Goal: Task Accomplishment & Management: Manage account settings

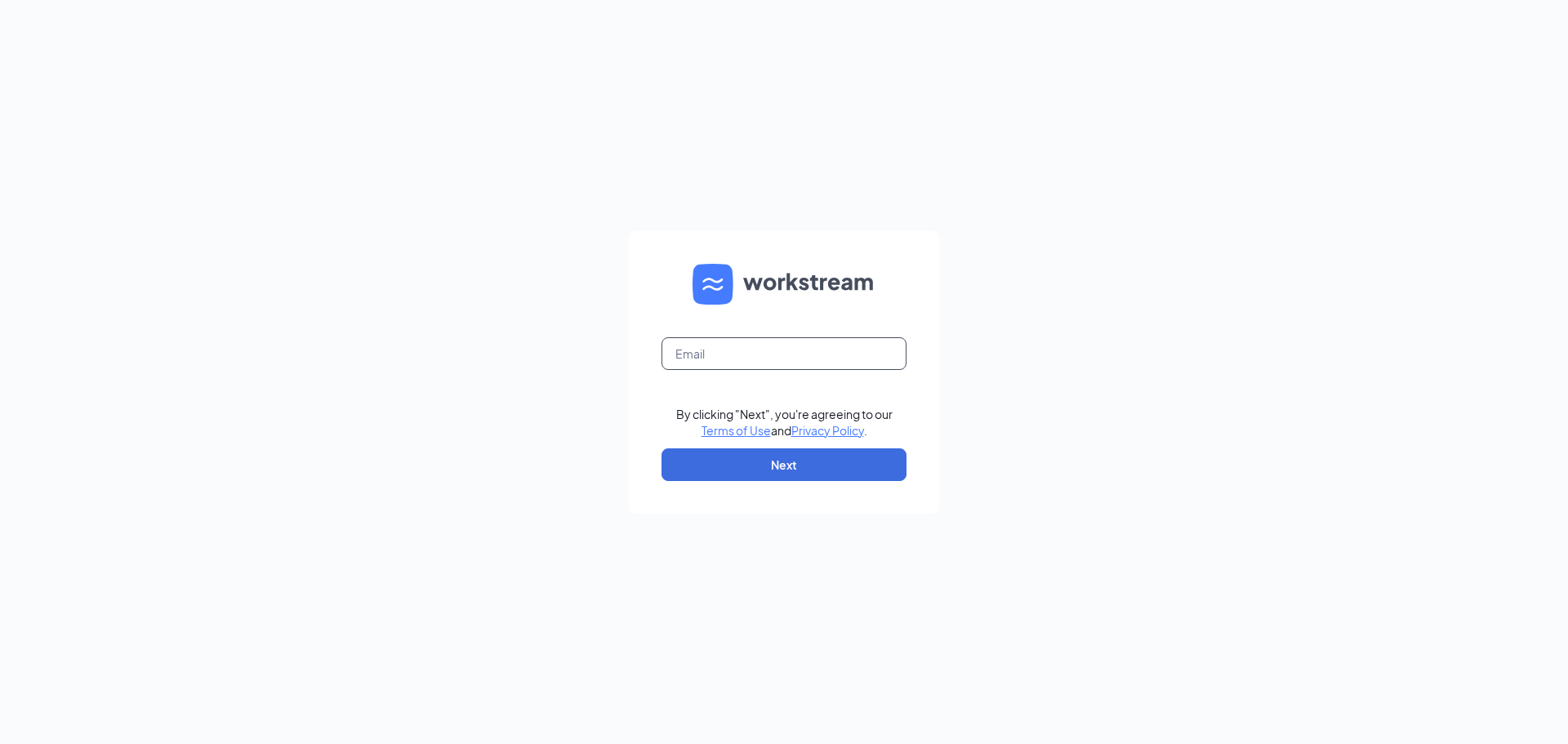
click at [734, 338] on input "text" at bounding box center [784, 354] width 245 height 33
type input "[PERSON_NAME][EMAIL_ADDRESS][DOMAIN_NAME]"
click at [661, 449] on button "Next" at bounding box center [784, 465] width 245 height 33
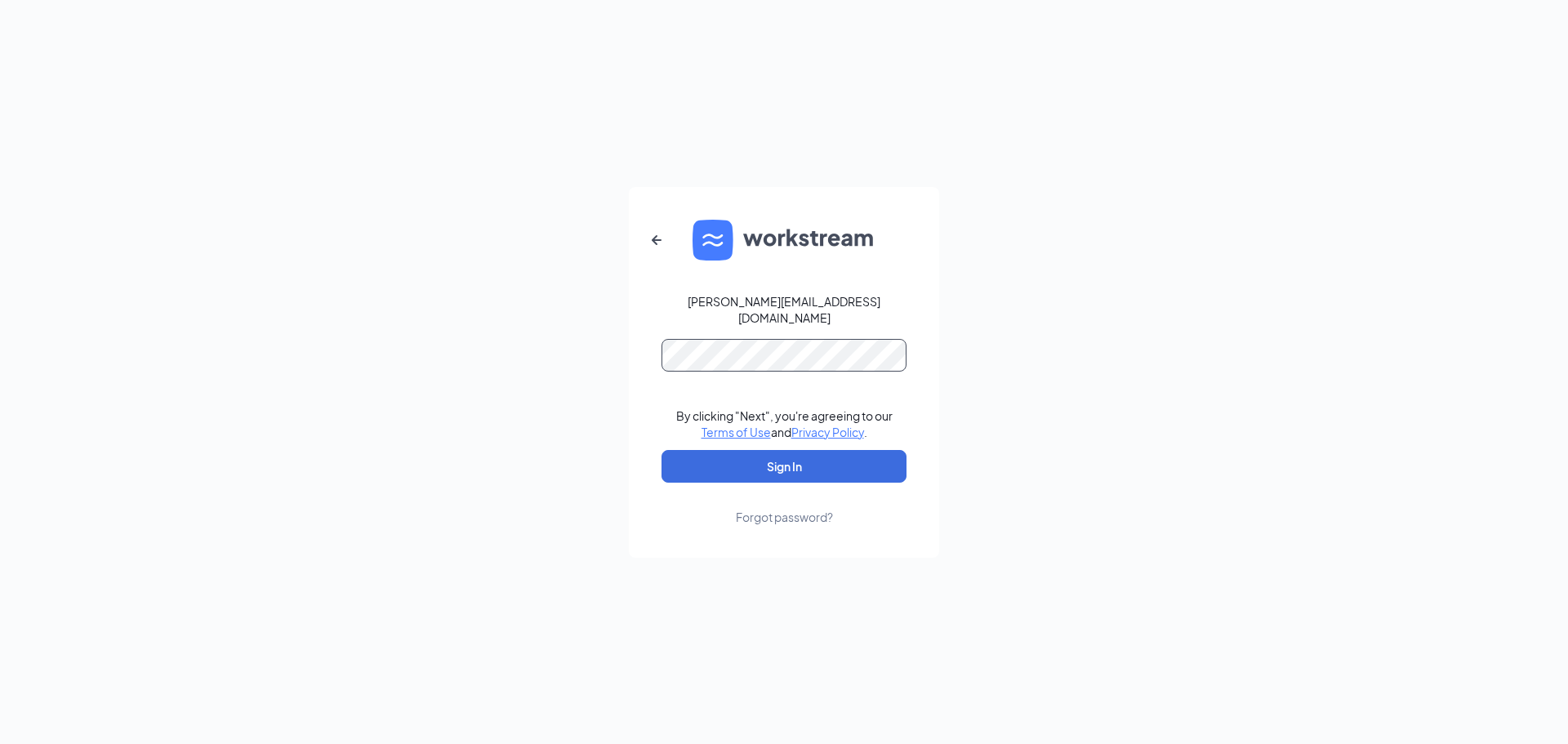
click at [661, 449] on button "Sign In" at bounding box center [784, 466] width 245 height 33
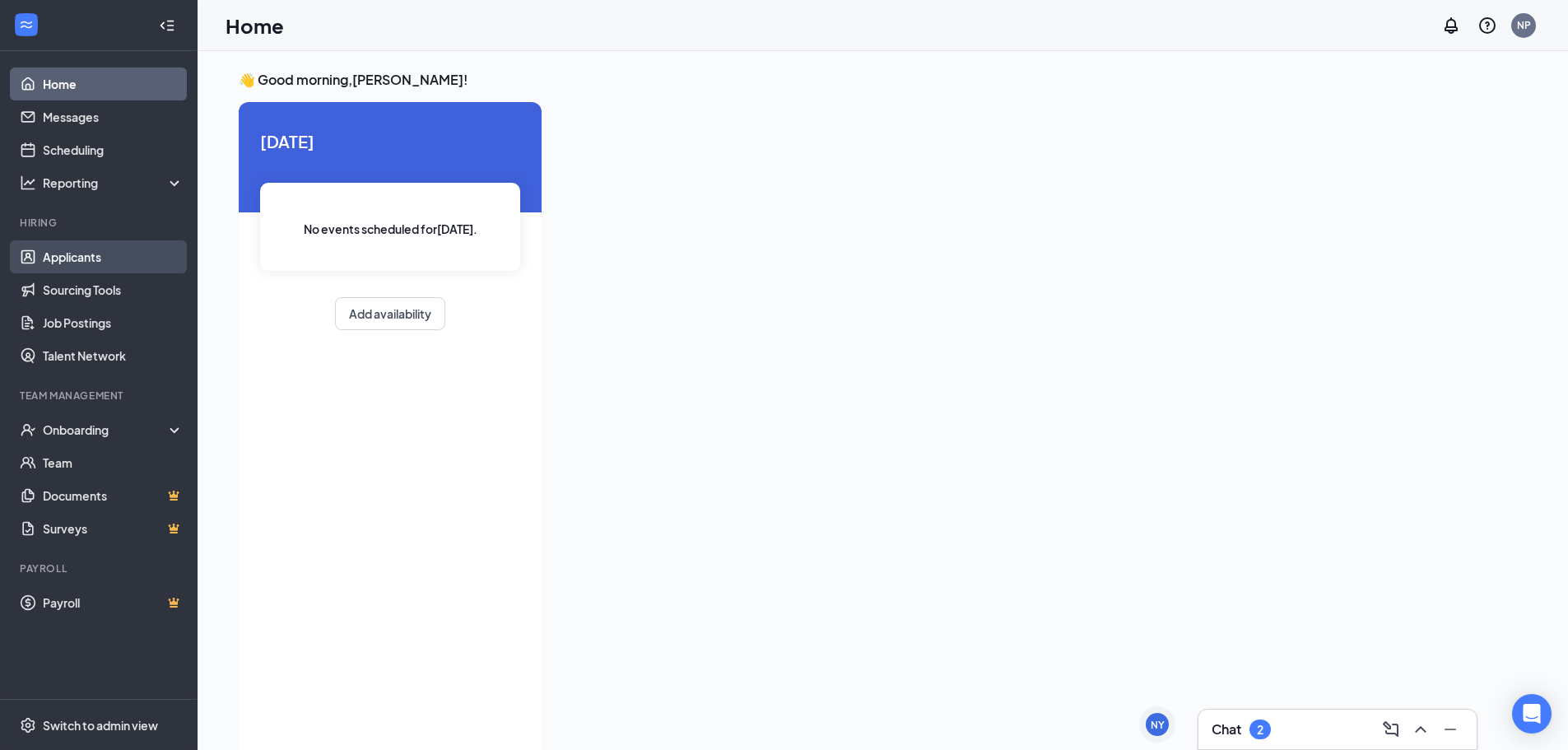
click at [76, 269] on link "Applicants" at bounding box center [113, 256] width 141 height 33
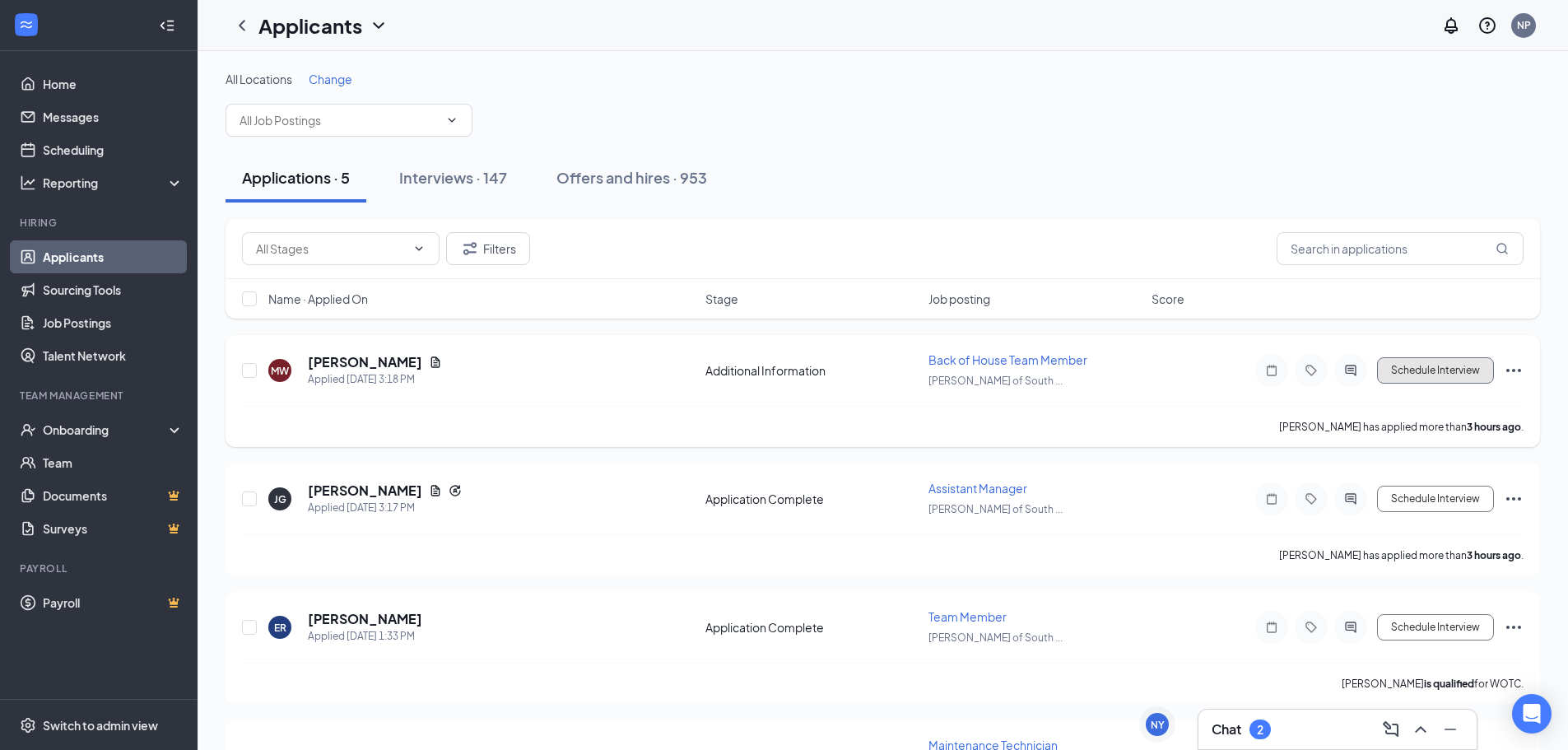
click at [1392, 379] on button "Schedule Interview" at bounding box center [1435, 370] width 117 height 26
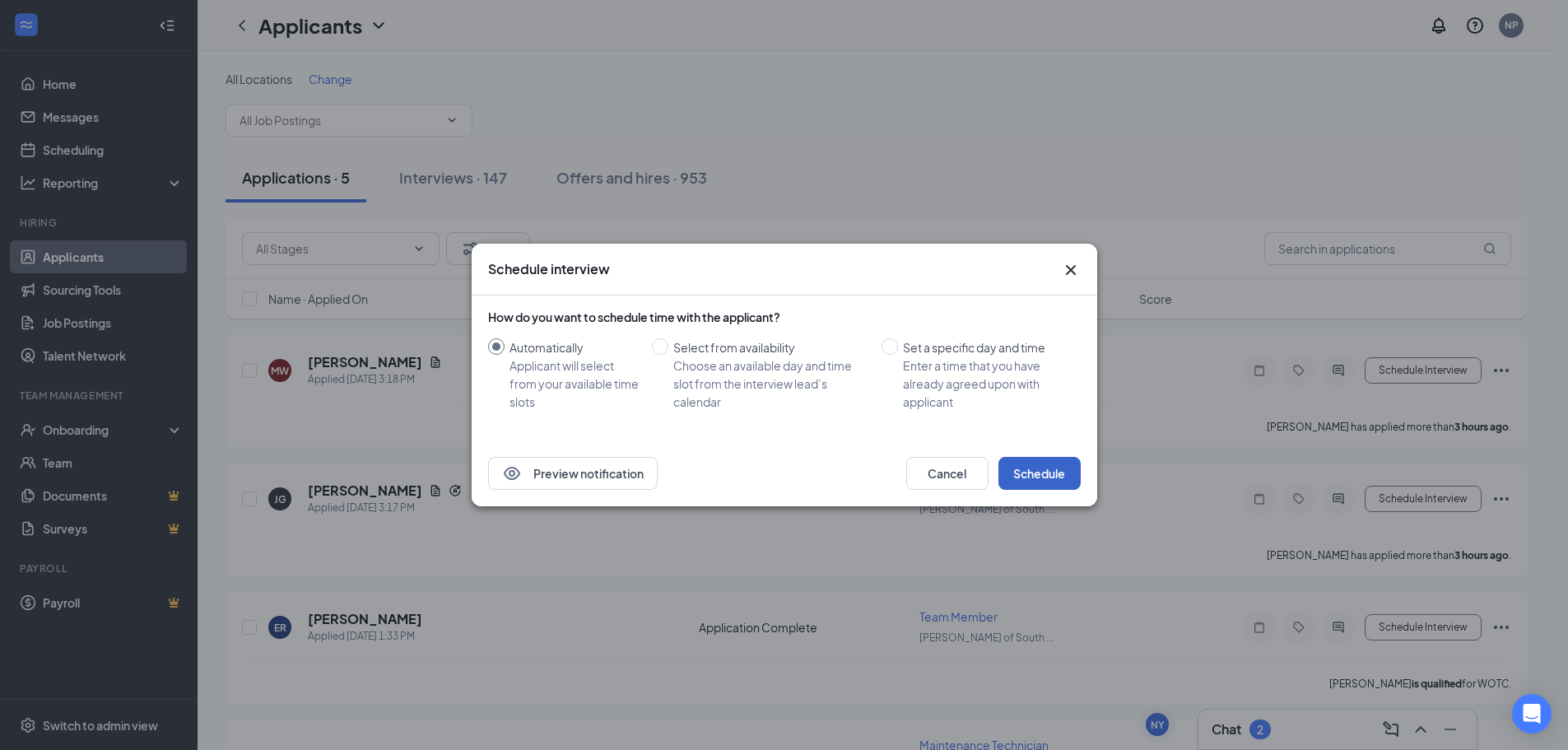
click at [1055, 467] on button "Schedule" at bounding box center [1040, 473] width 82 height 33
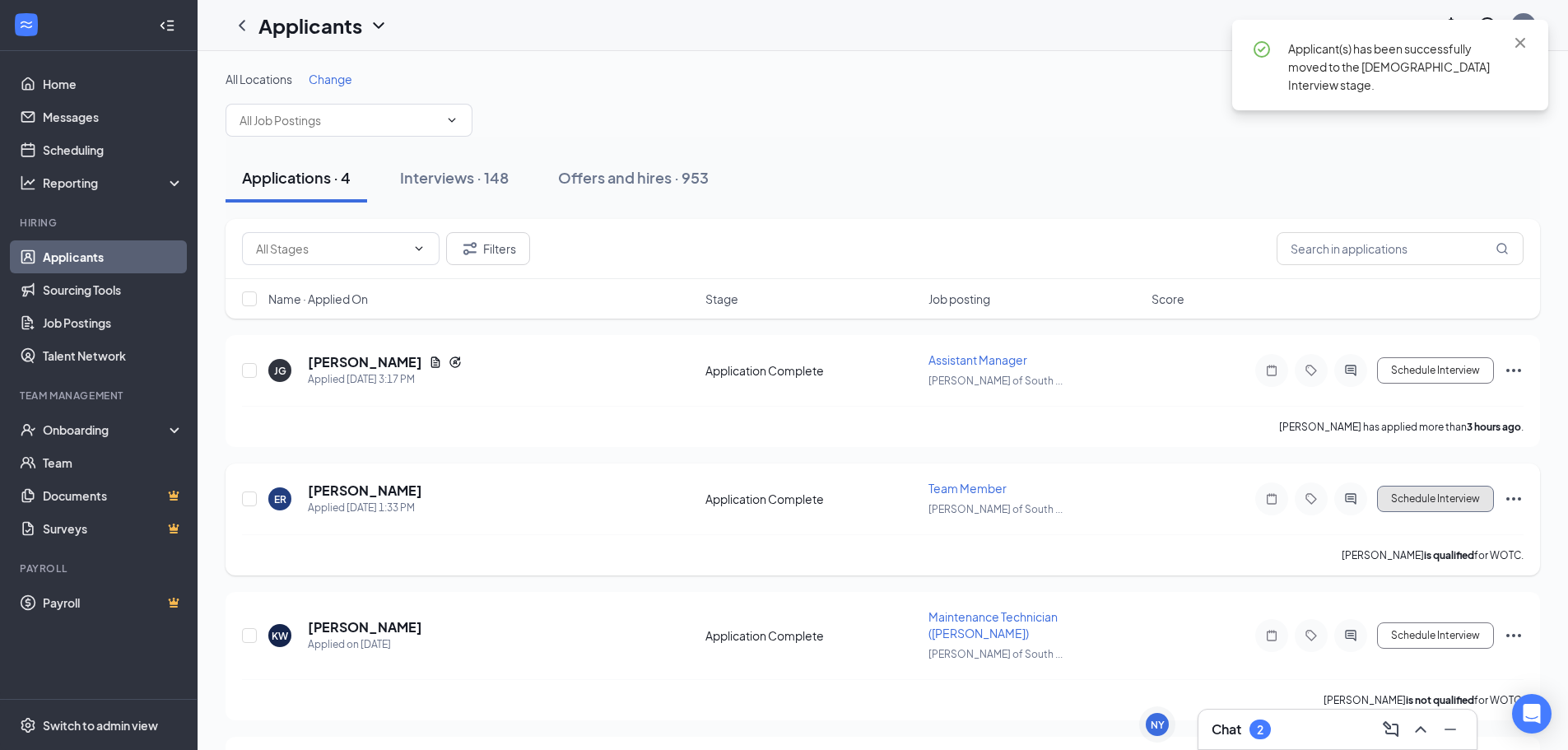
click at [1476, 509] on button "Schedule Interview" at bounding box center [1435, 498] width 117 height 26
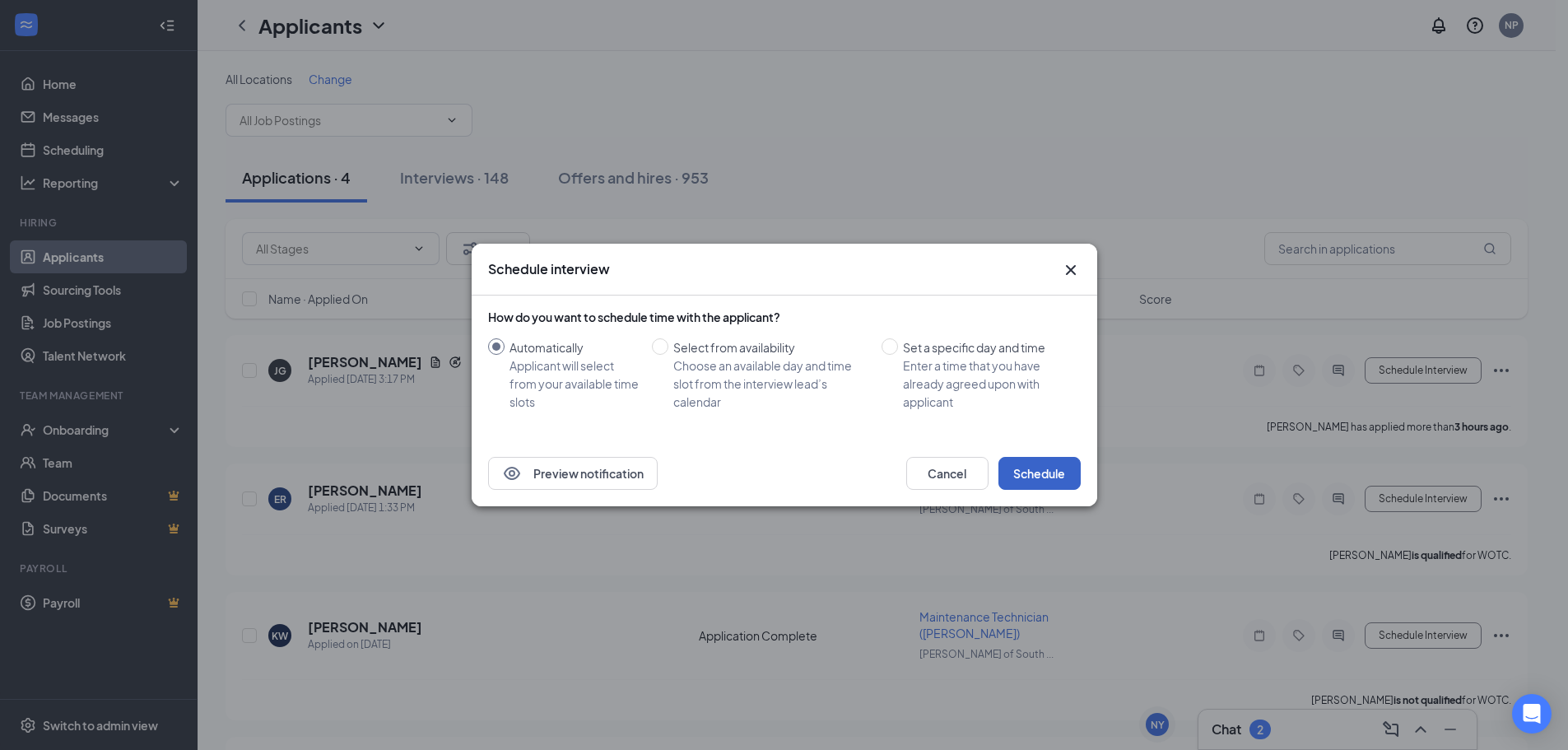
click at [1044, 474] on button "Schedule" at bounding box center [1040, 473] width 82 height 33
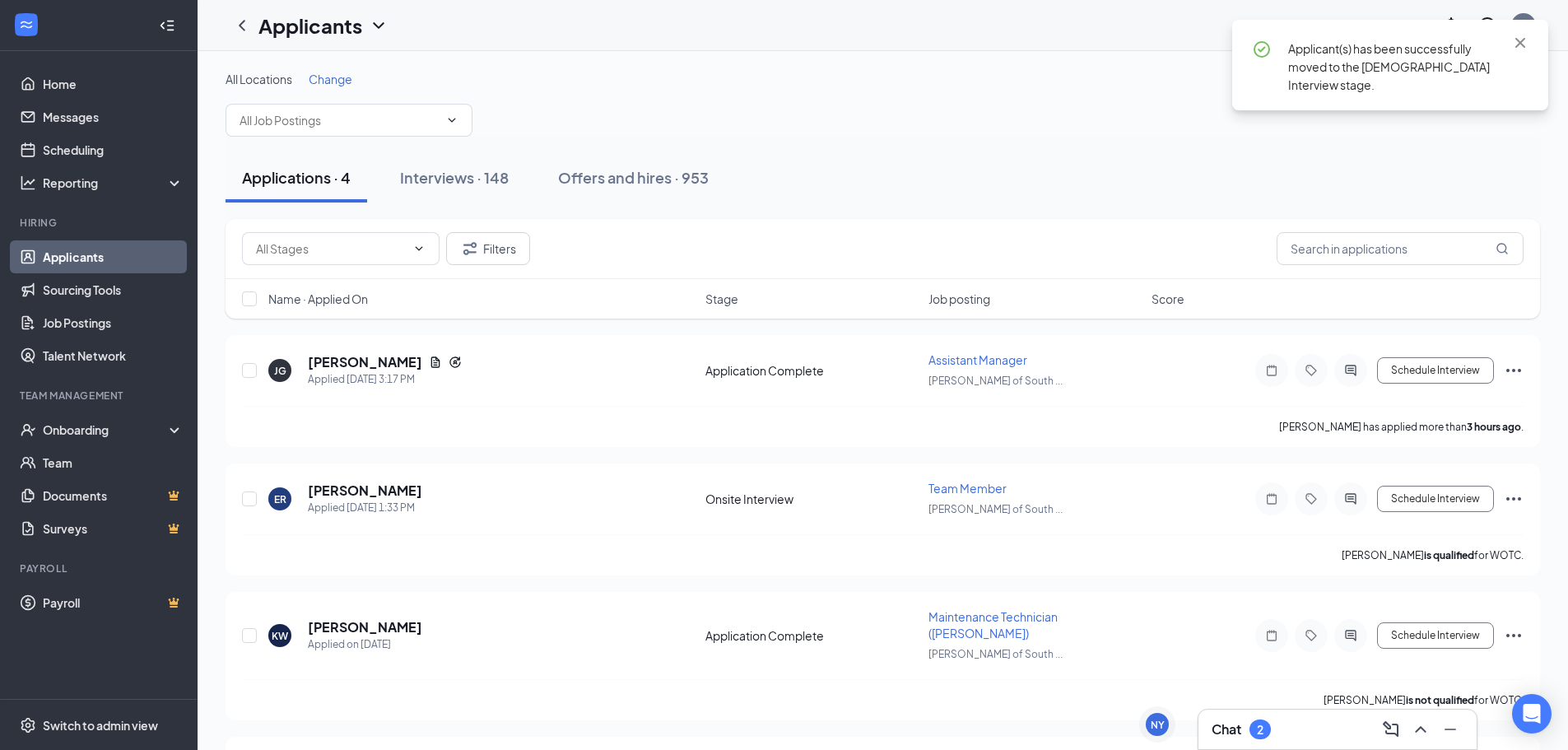
click at [792, 134] on div "All Locations Change" at bounding box center [882, 103] width 1314 height 66
click at [1364, 250] on input "text" at bounding box center [1400, 249] width 247 height 33
type input "abiga"
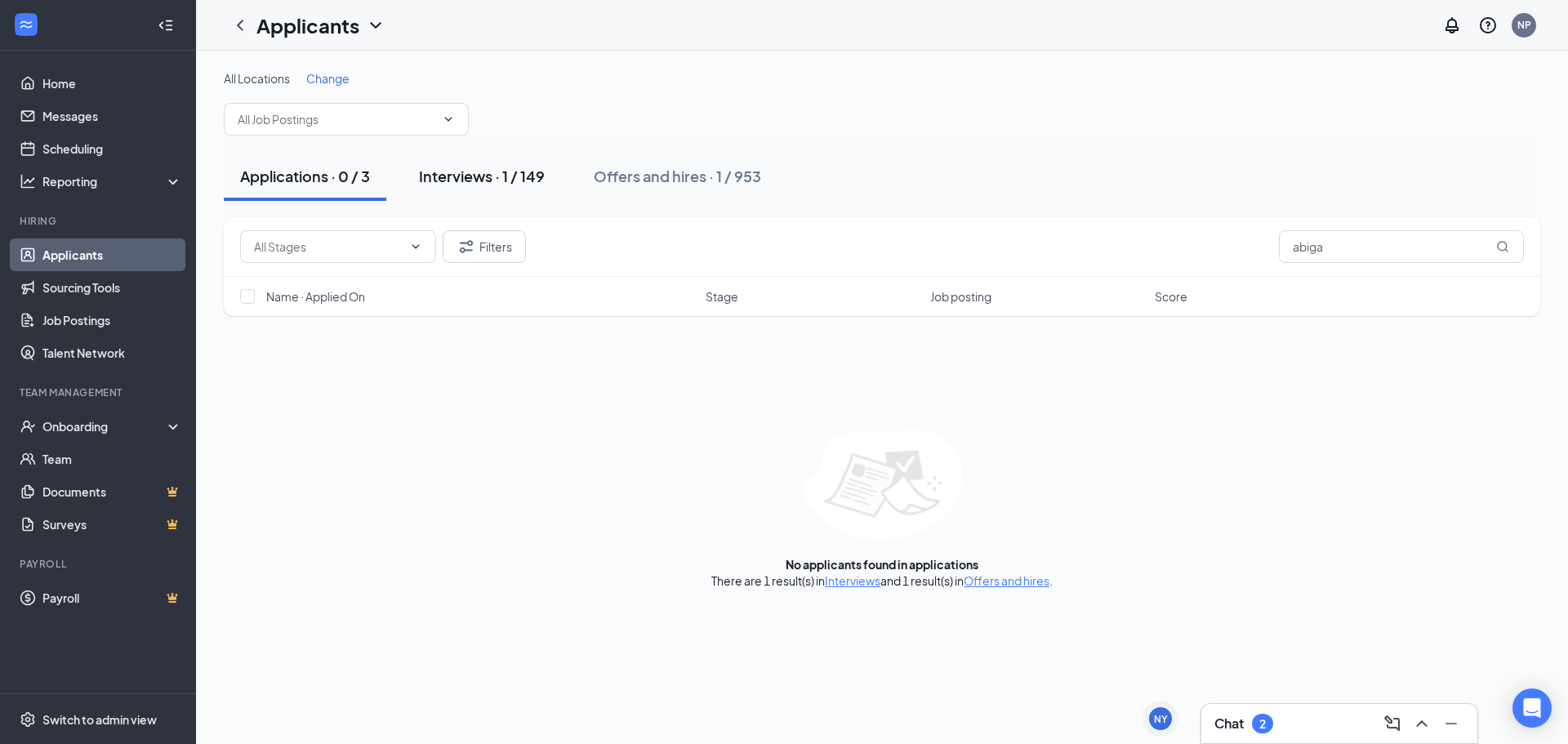
click at [463, 182] on div "Interviews · 1 / 149" at bounding box center [481, 175] width 125 height 20
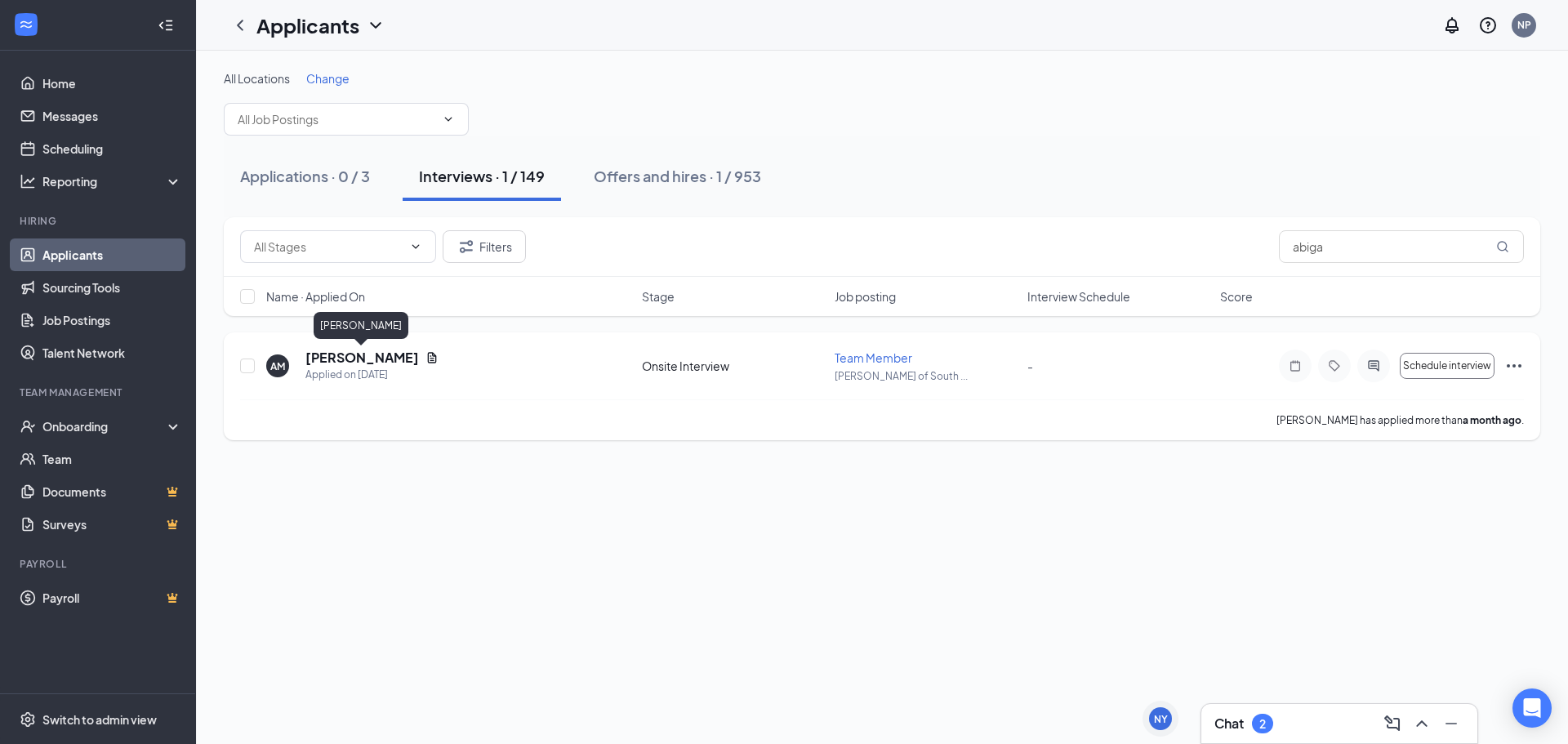
click at [374, 356] on h5 "Abigail Molinete" at bounding box center [362, 358] width 114 height 18
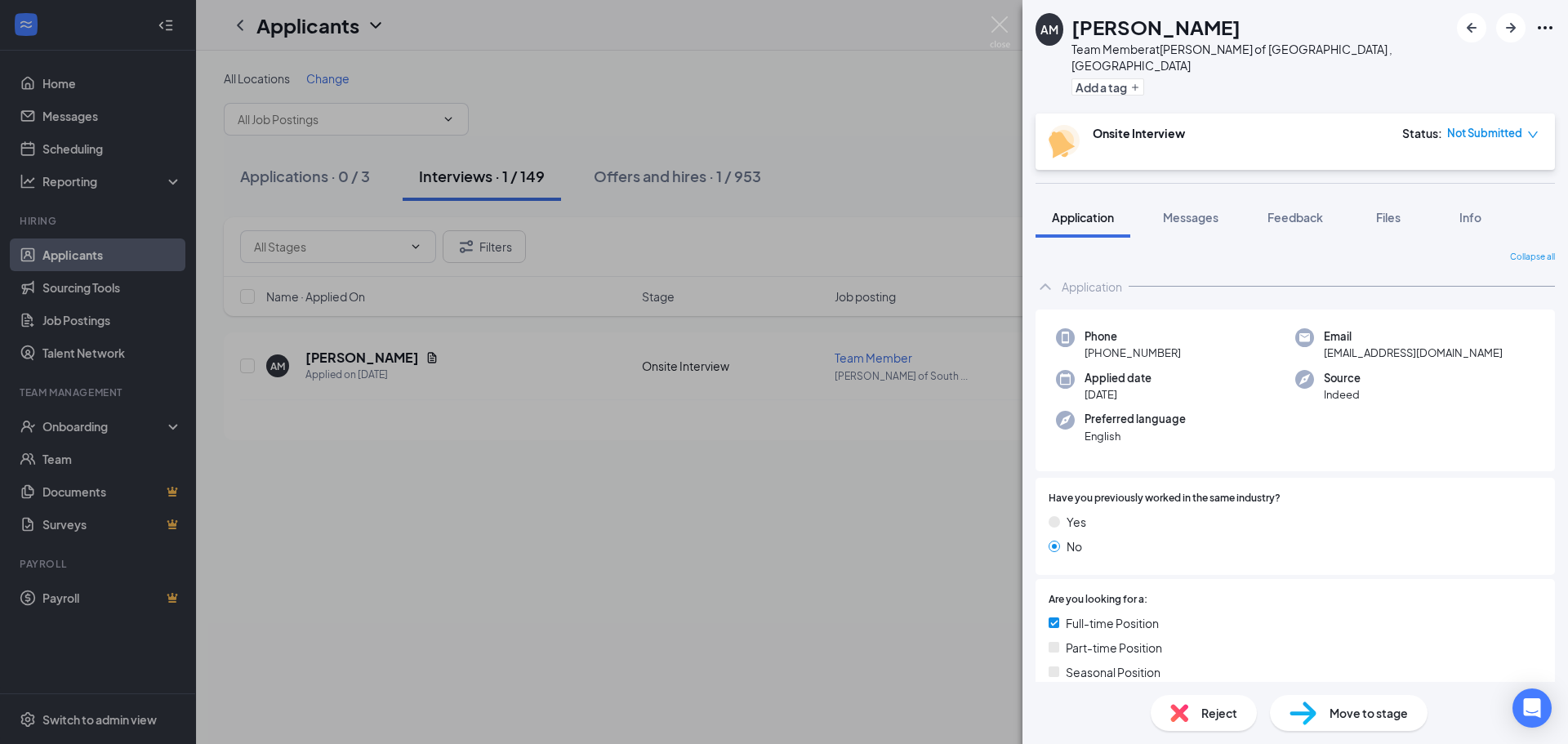
click at [775, 440] on div "AM Abigail Molinete Team Member at Culver's of South Lansing , MI Add a tag Ons…" at bounding box center [784, 372] width 1568 height 744
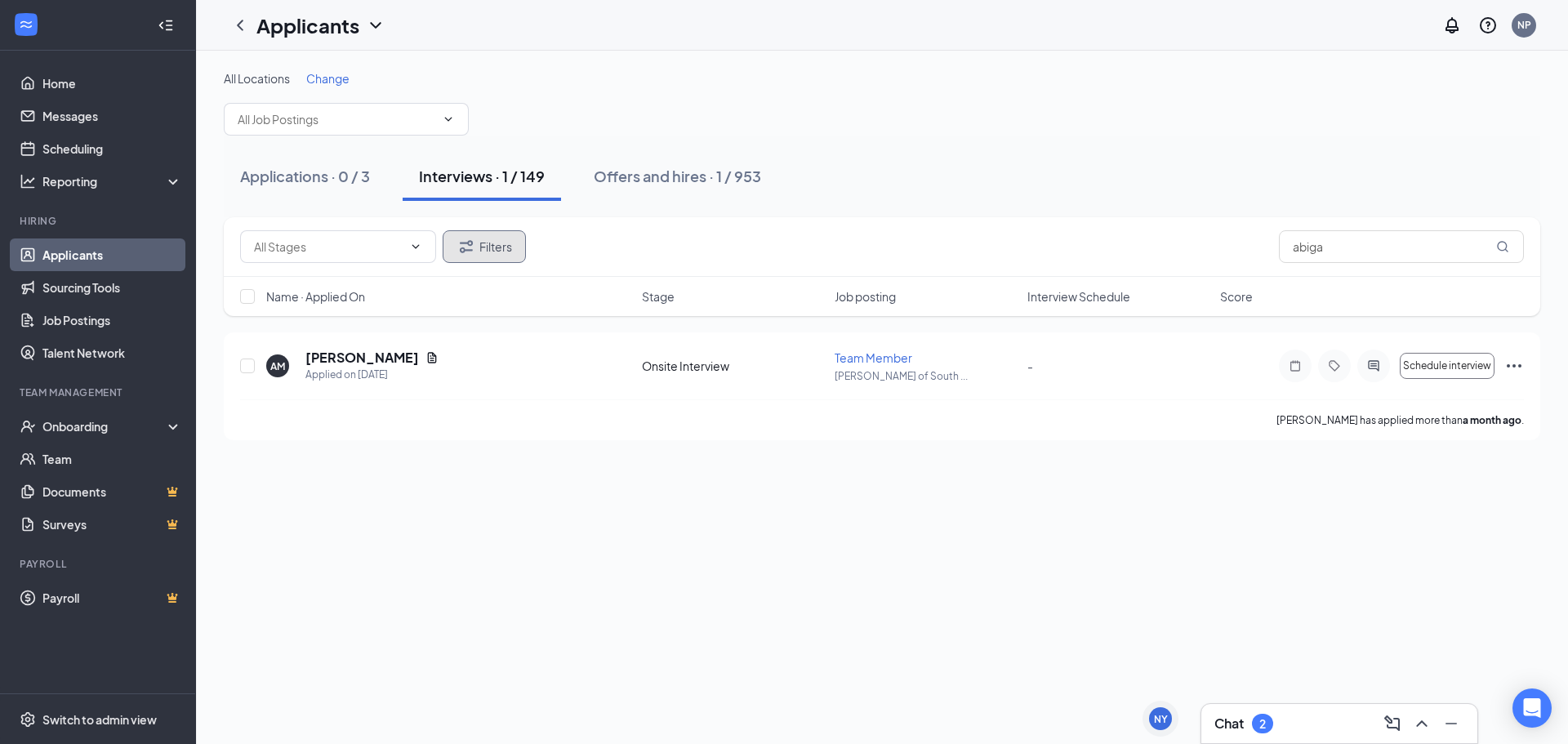
click at [466, 247] on icon "Filter" at bounding box center [466, 247] width 19 height 19
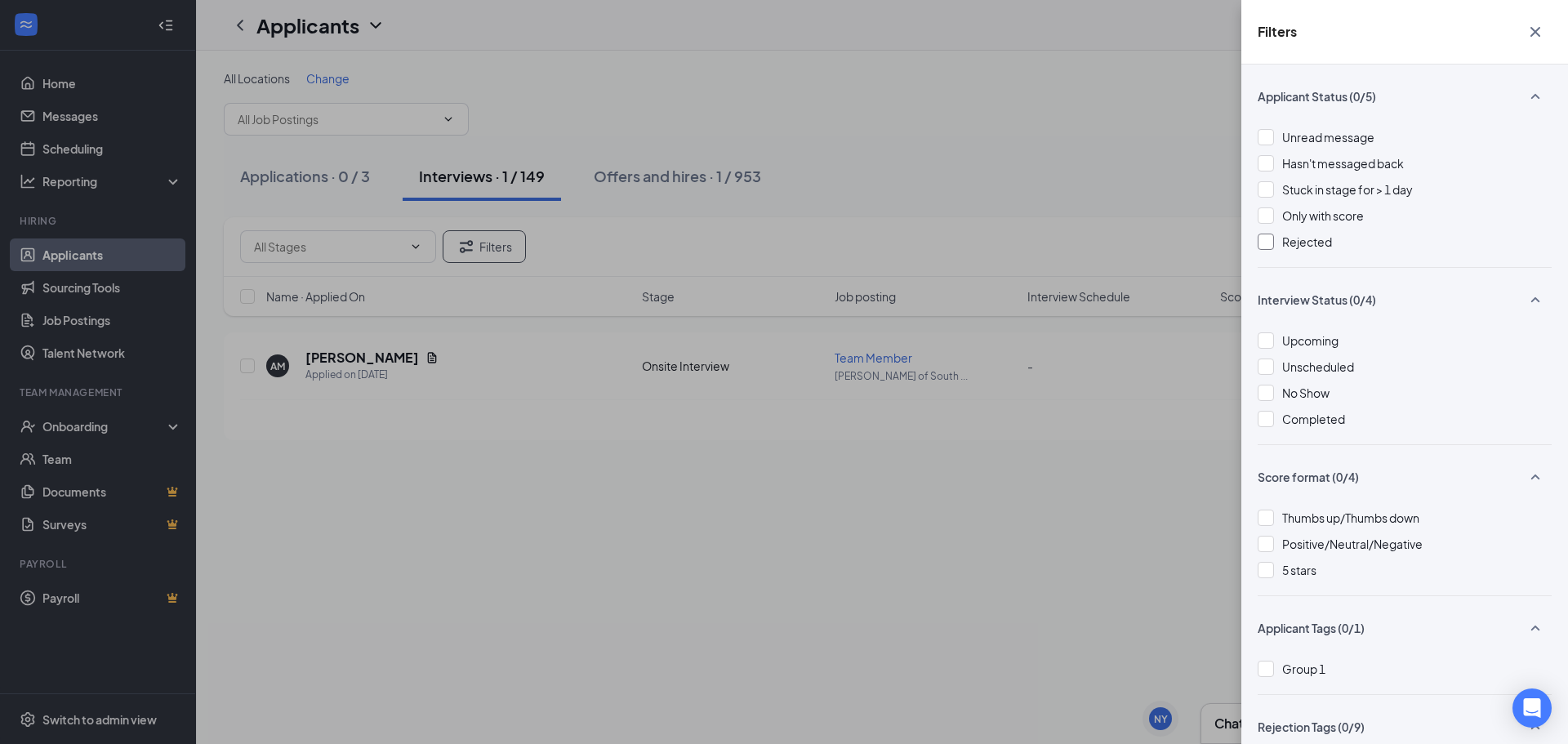
click at [1292, 243] on span "Rejected" at bounding box center [1307, 241] width 50 height 14
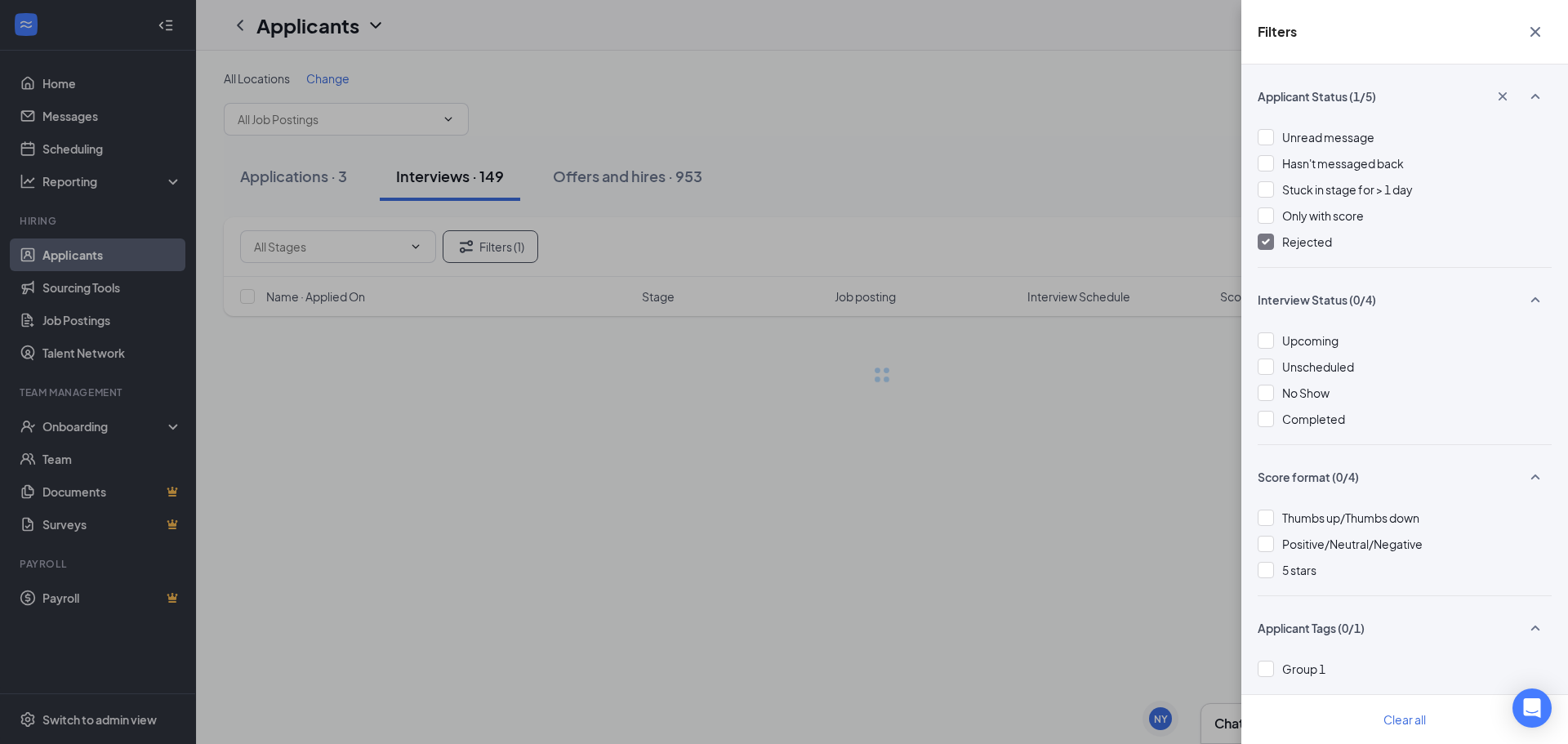
click at [1058, 170] on div "Filters Applicant Status (1/5) Unread message Hasn't messaged back Stuck in sta…" at bounding box center [784, 372] width 1568 height 744
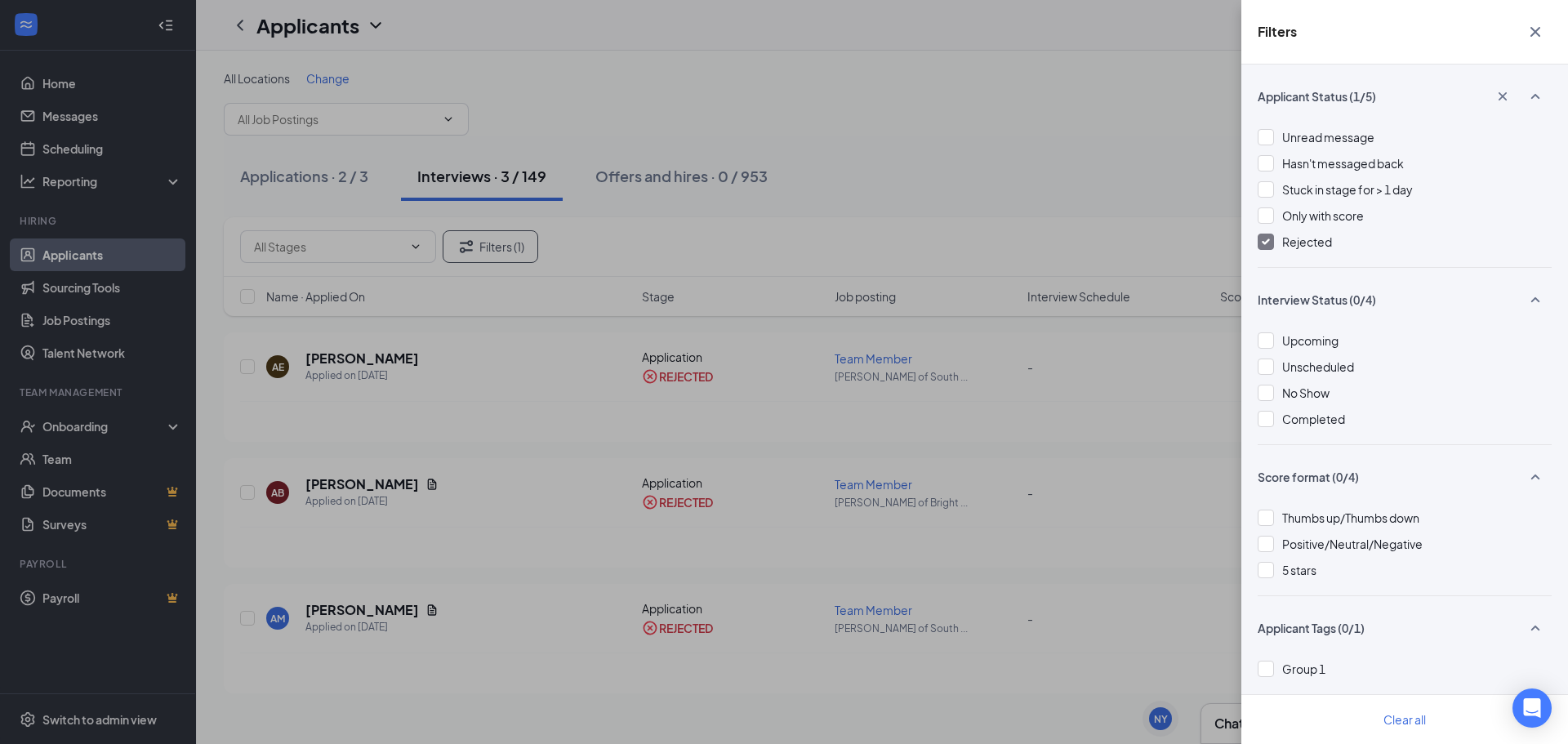
click at [620, 49] on div "Filters Applicant Status (1/5) Unread message Hasn't messaged back Stuck in sta…" at bounding box center [784, 372] width 1568 height 744
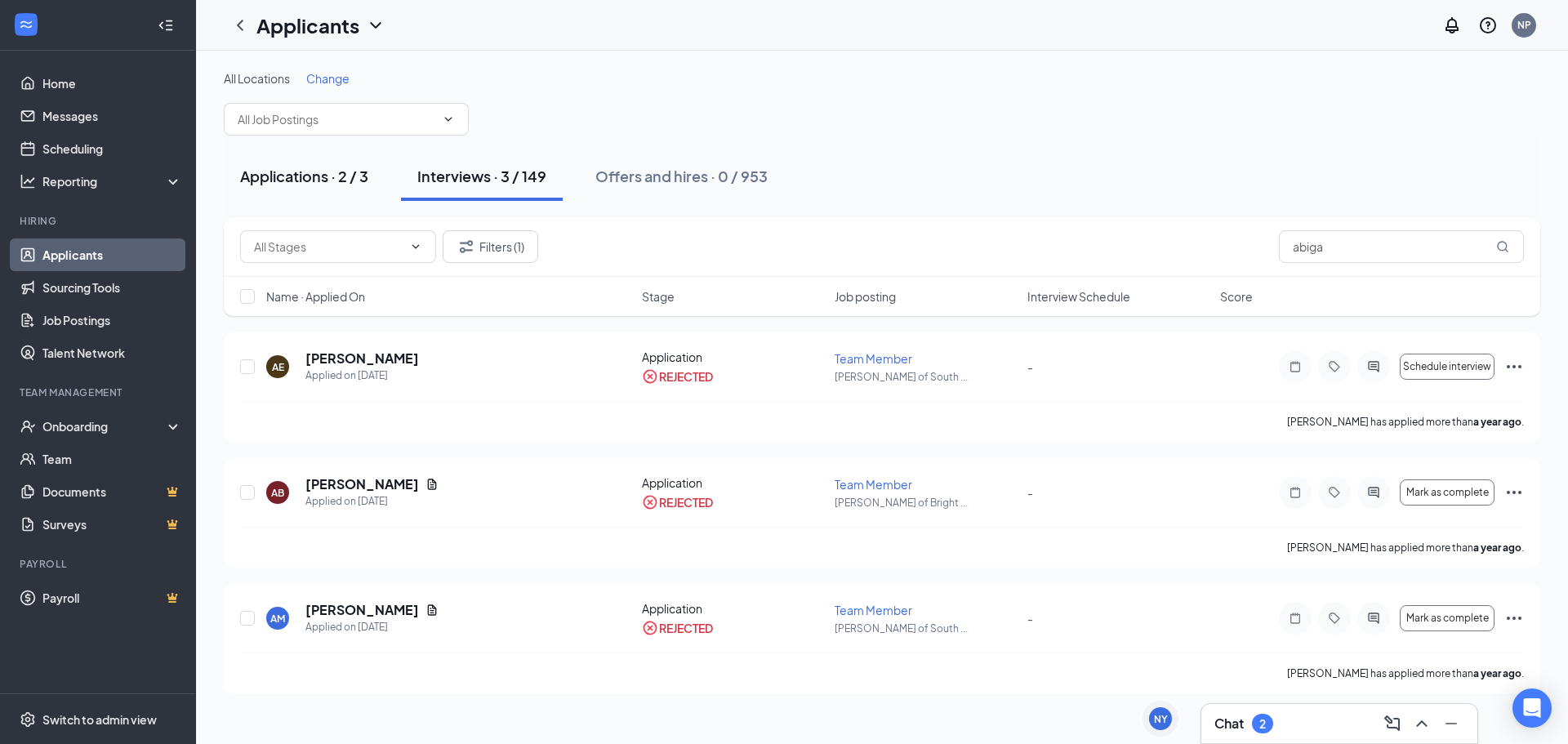
click at [320, 180] on div "Applications · 2 / 3" at bounding box center [304, 175] width 128 height 20
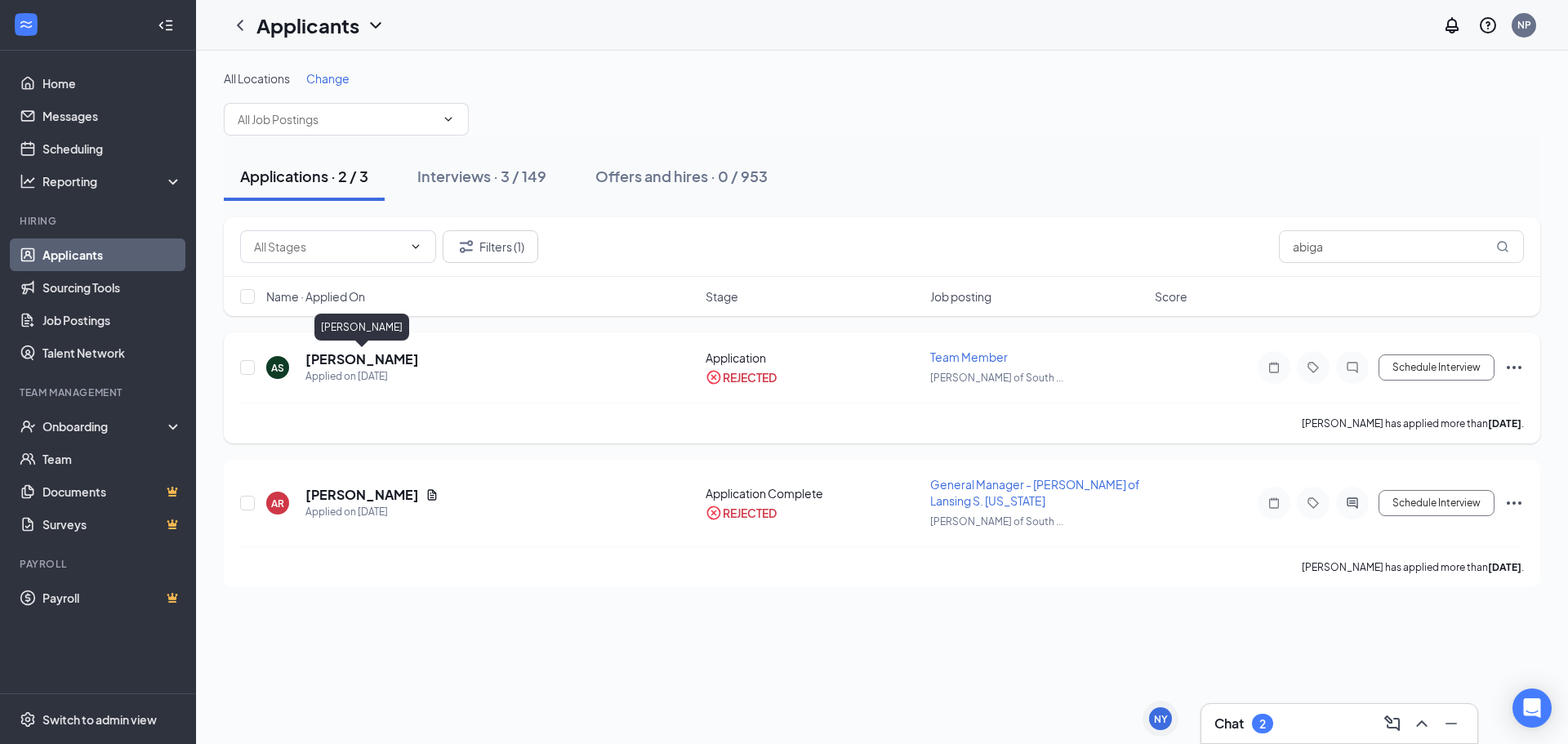
click at [362, 358] on h5 "Abigail Schartow" at bounding box center [362, 359] width 114 height 18
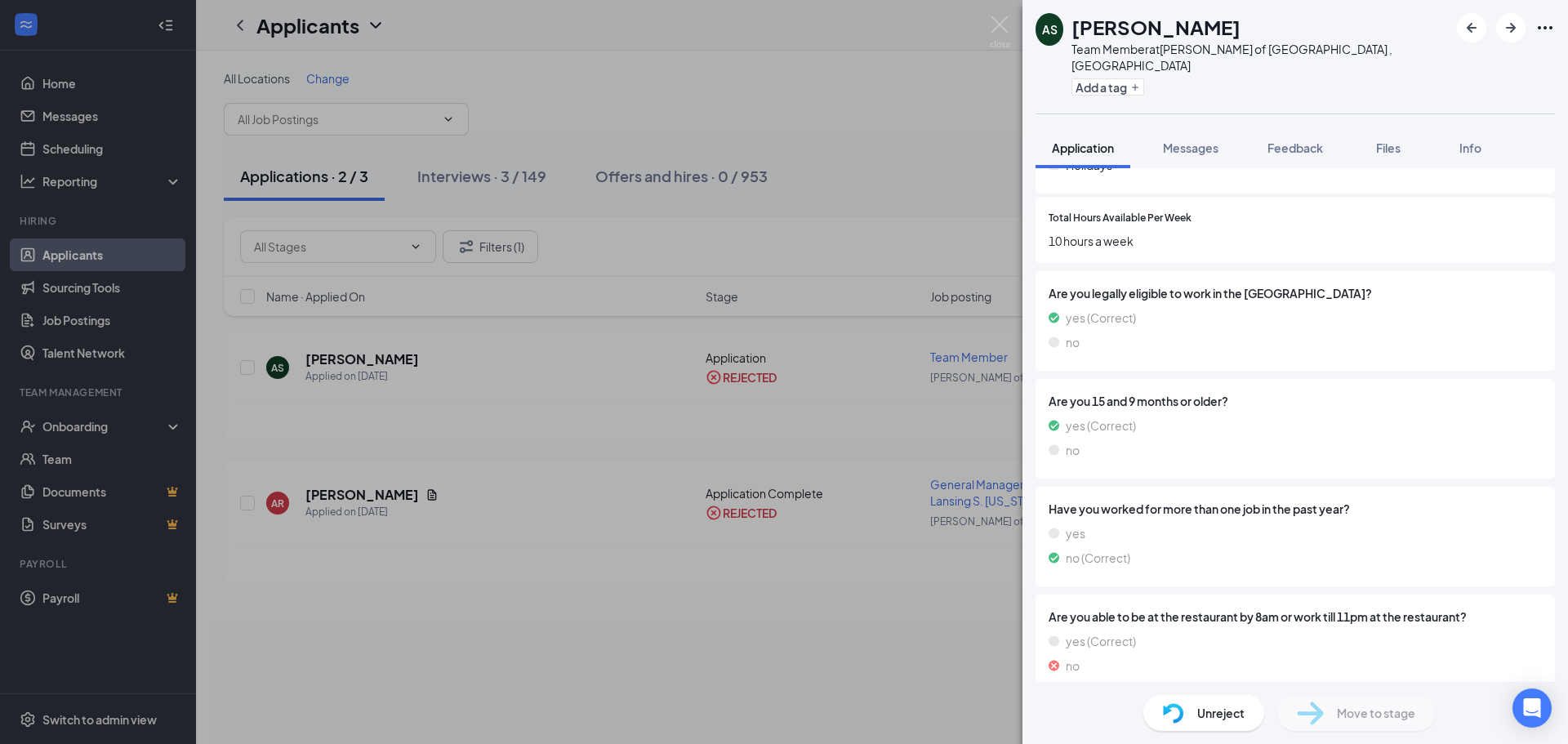
scroll to position [659, 0]
